Goal: Check status

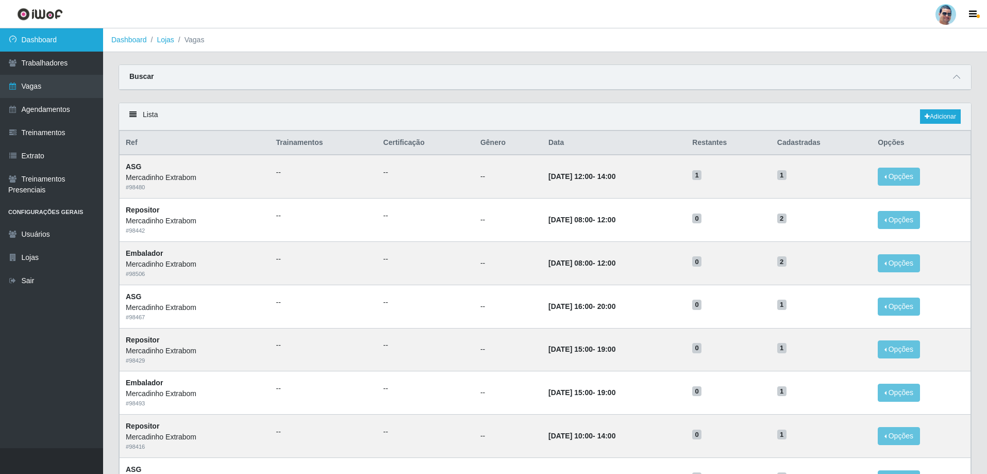
click at [28, 39] on link "Dashboard" at bounding box center [51, 39] width 103 height 23
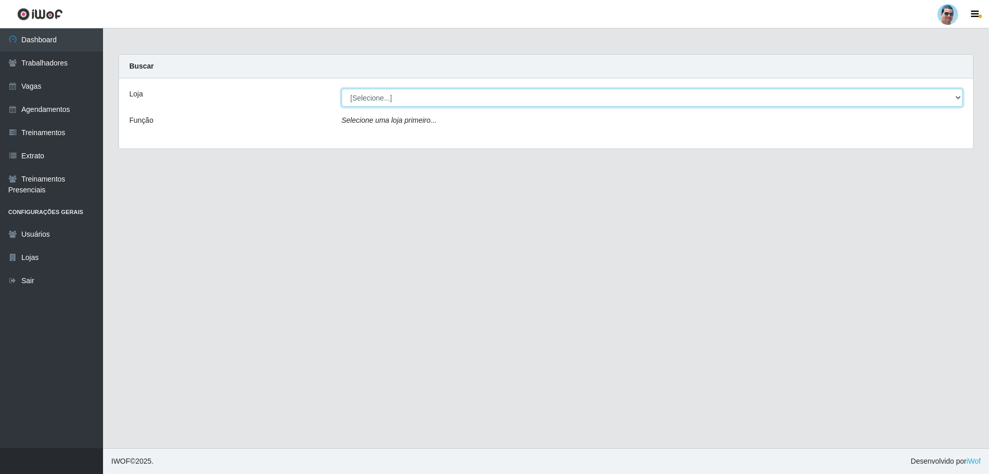
click at [370, 94] on select "[Selecione...] Mercadinho Extrabom" at bounding box center [652, 98] width 621 height 18
select select "175"
click at [342, 89] on select "[Selecione...] Mercadinho Extrabom" at bounding box center [652, 98] width 621 height 18
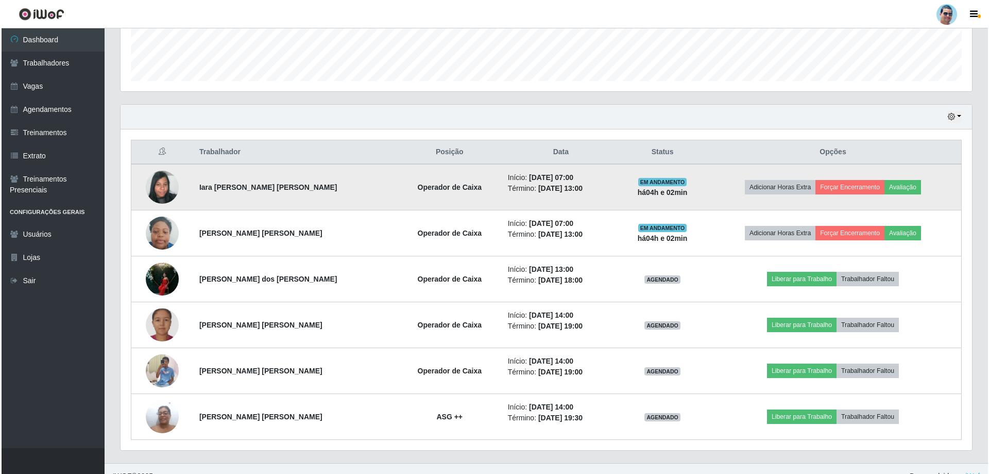
scroll to position [302, 0]
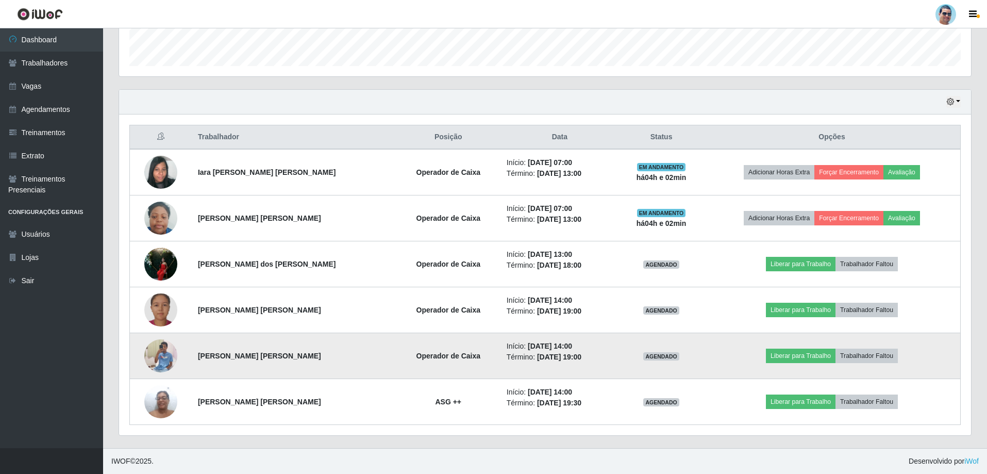
click at [162, 308] on img at bounding box center [160, 355] width 33 height 63
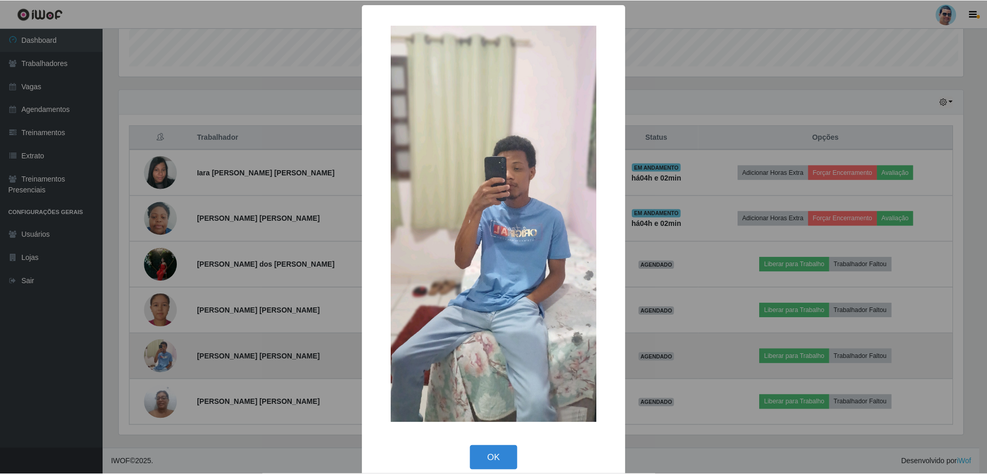
scroll to position [214, 847]
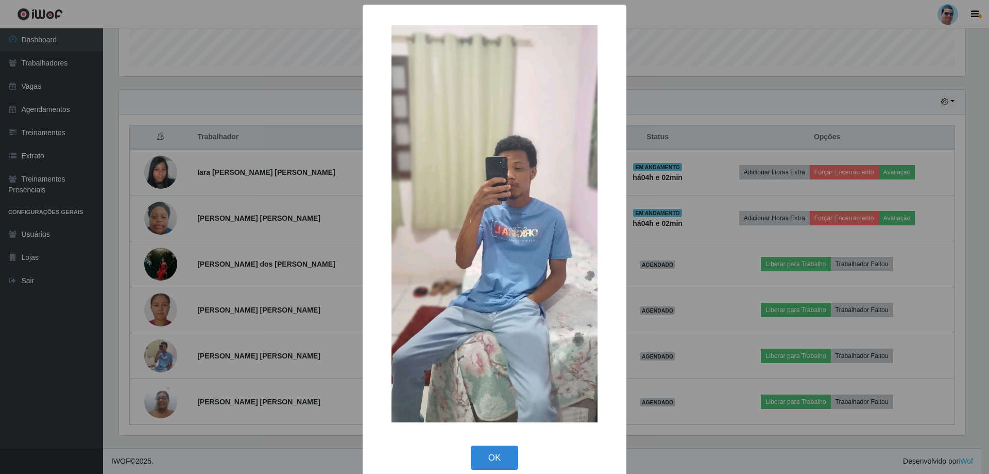
click at [159, 308] on div "× OK Cancel" at bounding box center [494, 237] width 989 height 474
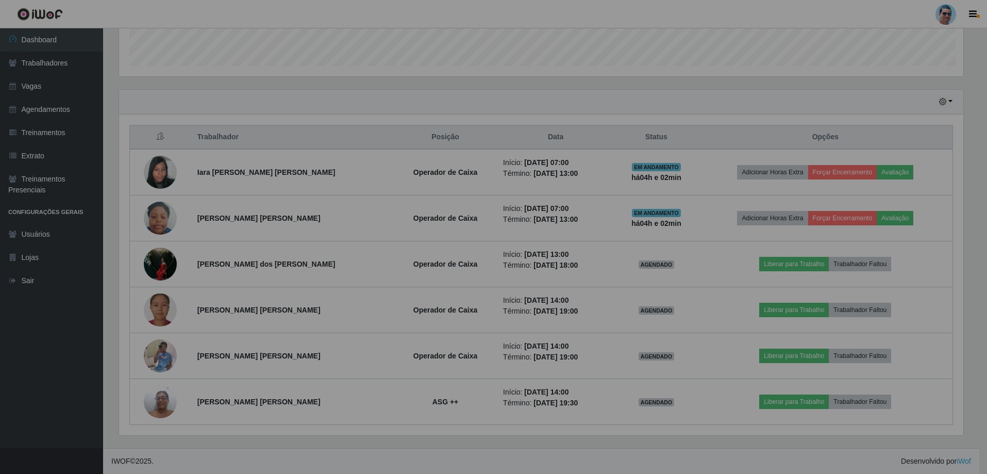
scroll to position [214, 852]
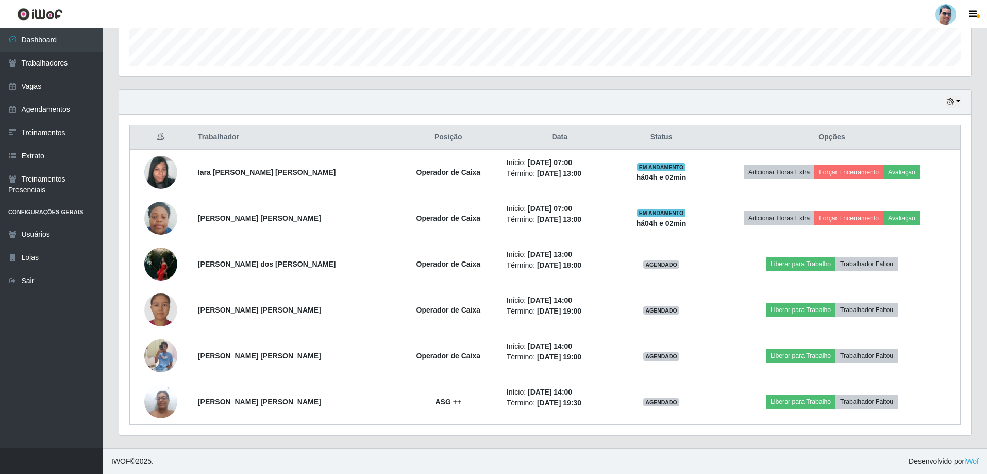
click at [159, 308] on img at bounding box center [160, 309] width 33 height 33
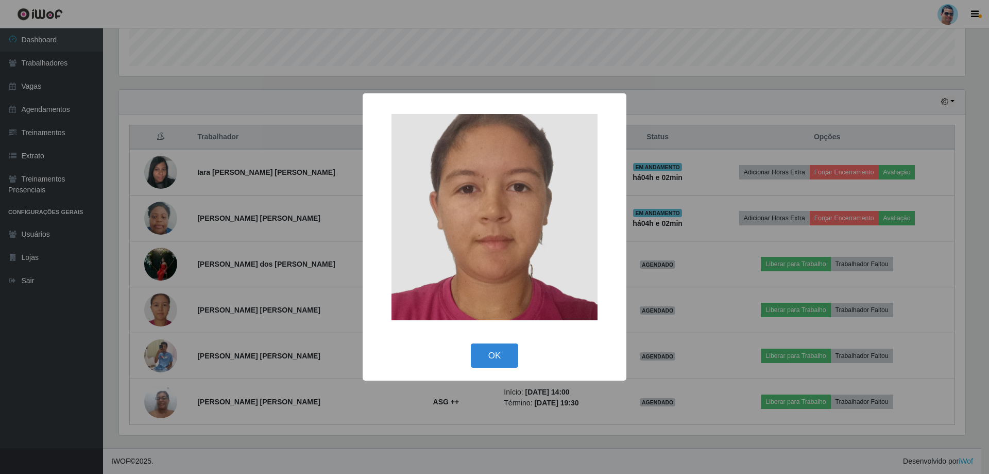
click at [251, 291] on div "× OK Cancel" at bounding box center [494, 237] width 989 height 474
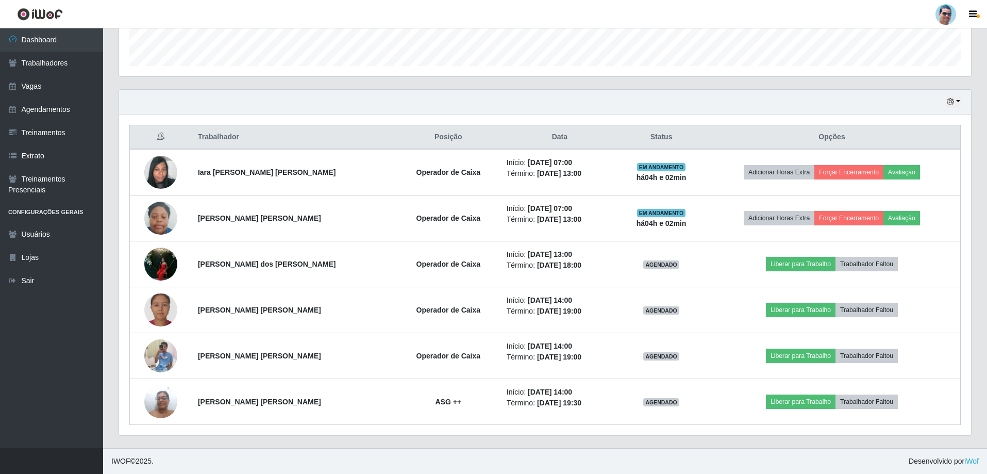
scroll to position [214, 852]
